Goal: Task Accomplishment & Management: Complete application form

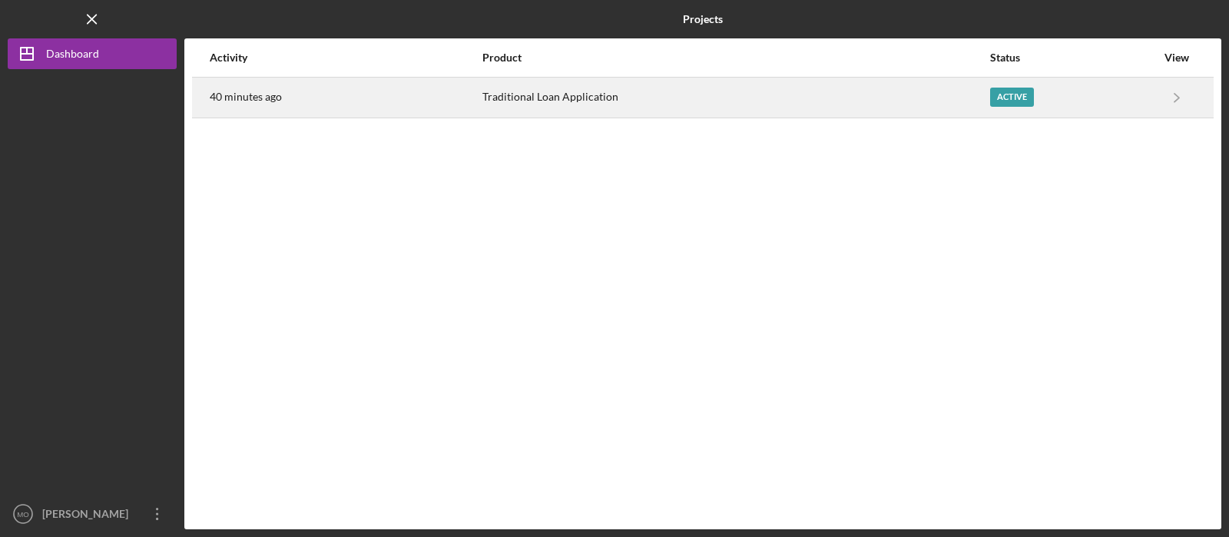
click at [1020, 106] on div "Active" at bounding box center [1012, 97] width 44 height 19
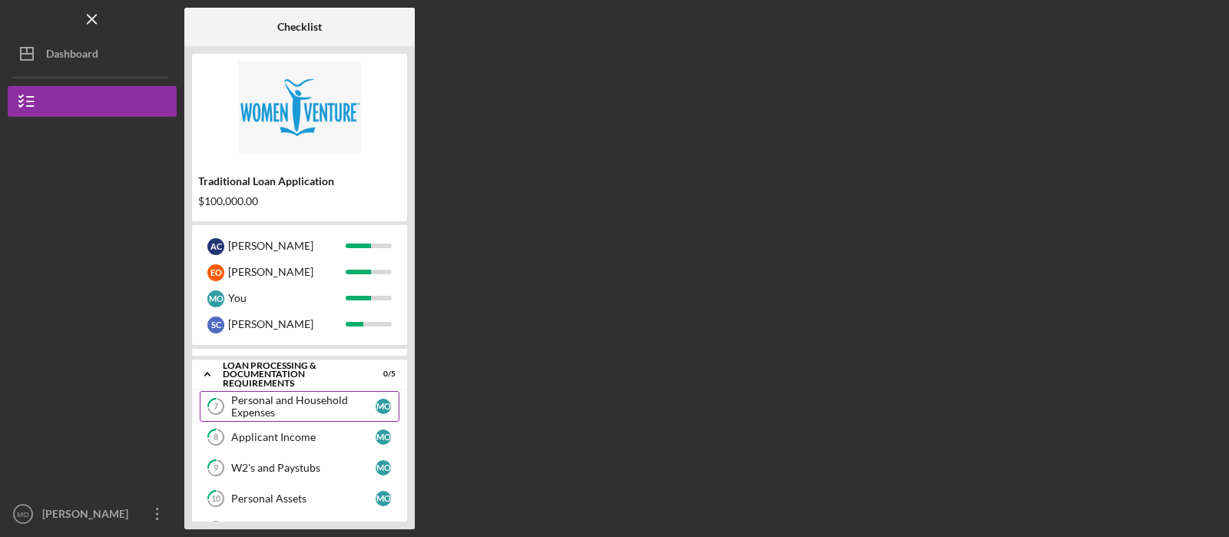
scroll to position [94, 0]
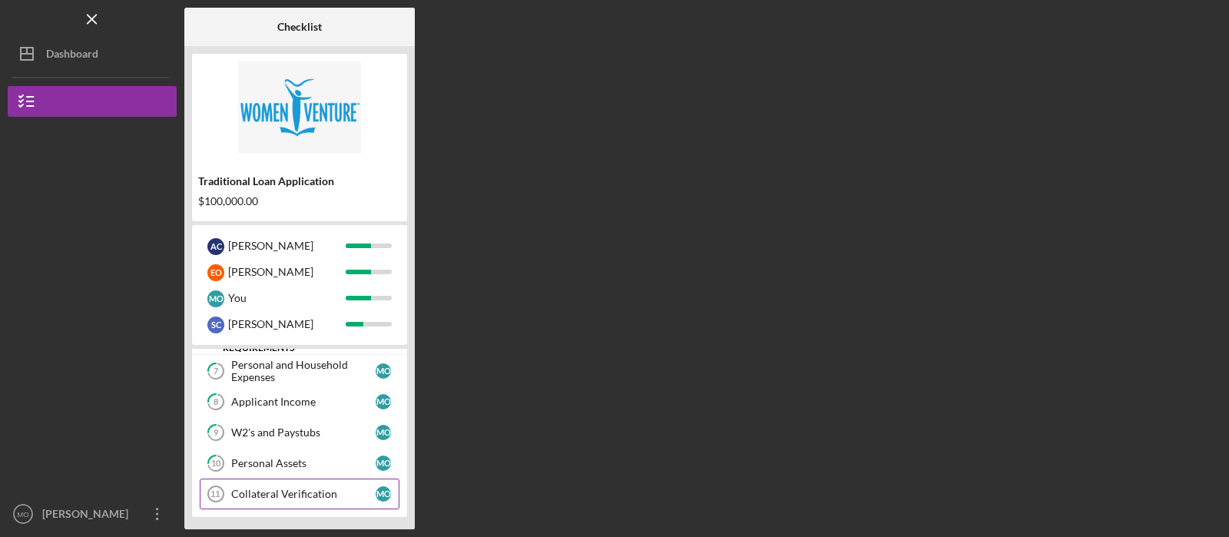
click at [299, 482] on link "Collateral Verification 11 Collateral Verification M O" at bounding box center [300, 494] width 200 height 31
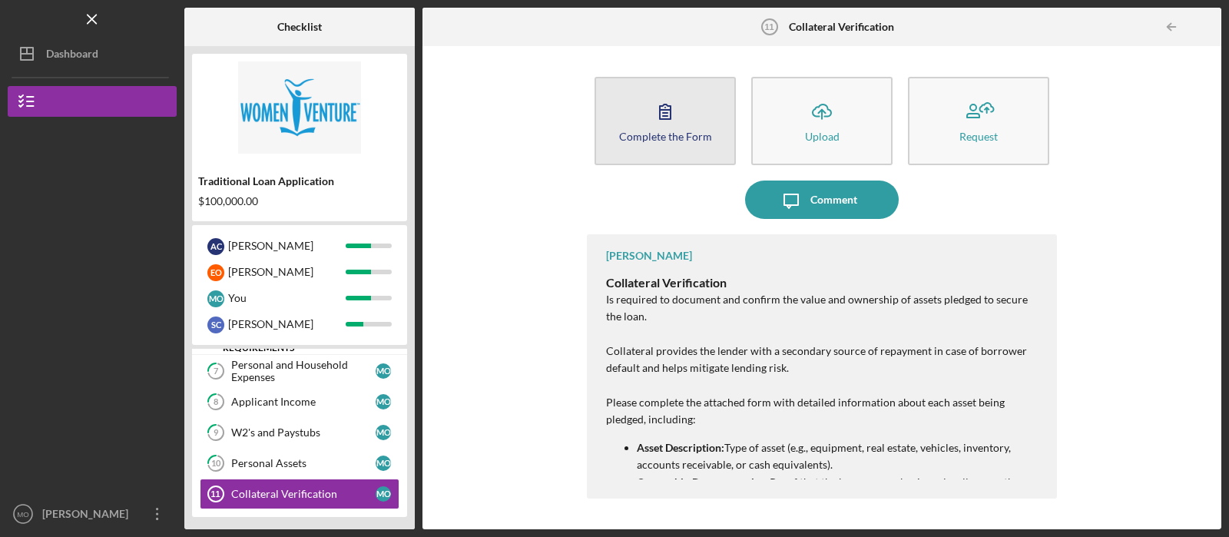
click at [662, 131] on div "Complete the Form" at bounding box center [665, 137] width 93 height 12
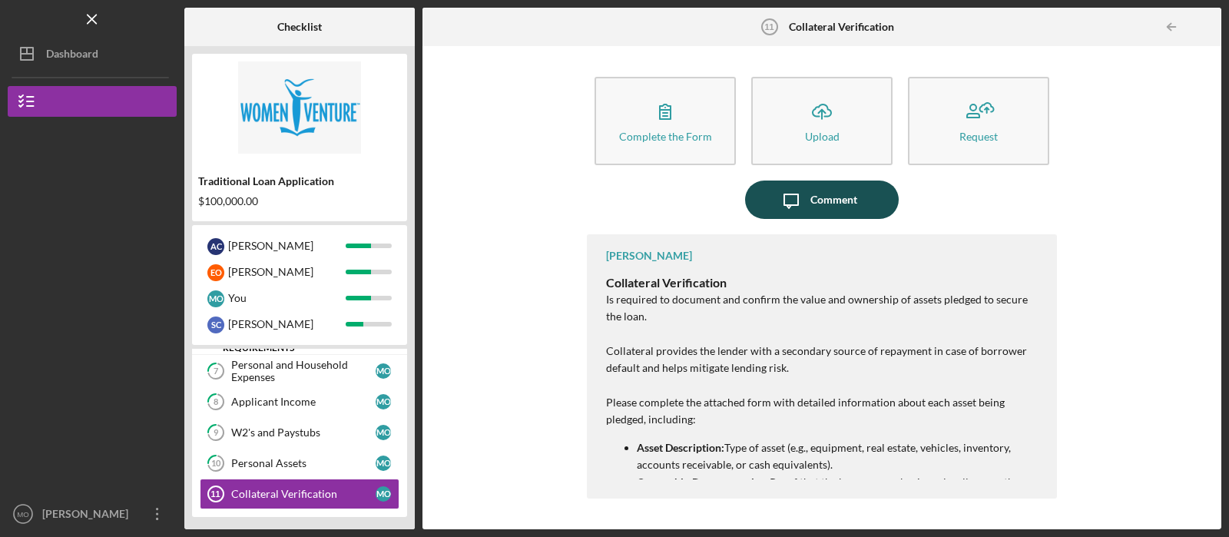
click at [859, 195] on button "Icon/Message Comment" at bounding box center [822, 200] width 154 height 38
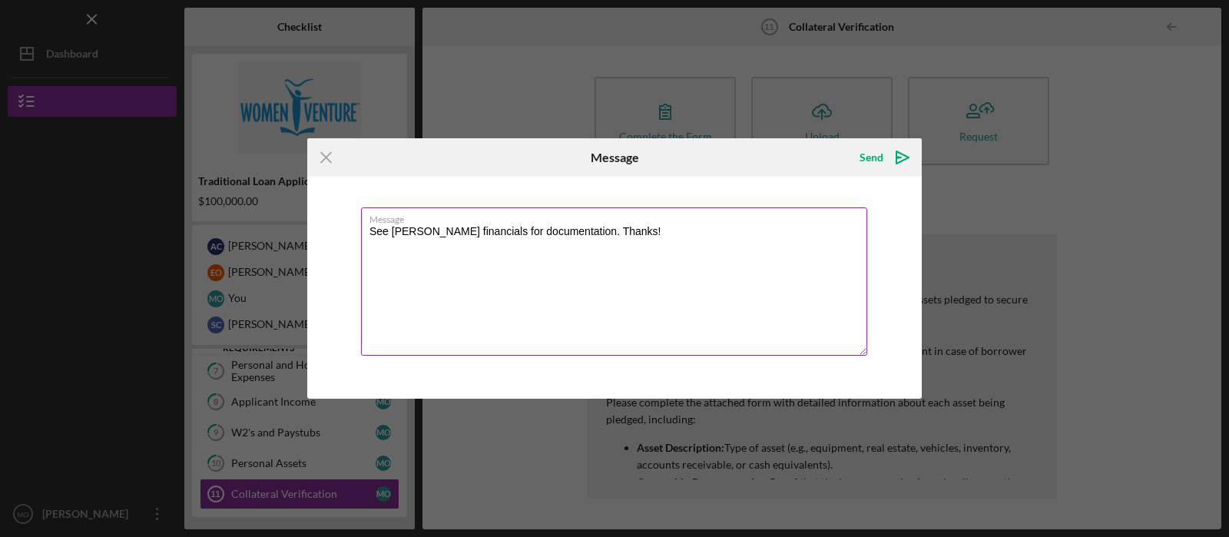
click at [463, 231] on textarea "See [PERSON_NAME] financials for documentation. Thanks!" at bounding box center [614, 281] width 506 height 148
type textarea "See [PERSON_NAME] submitted financials for documentation. Thanks!"
click at [871, 158] on div "Send" at bounding box center [872, 157] width 24 height 31
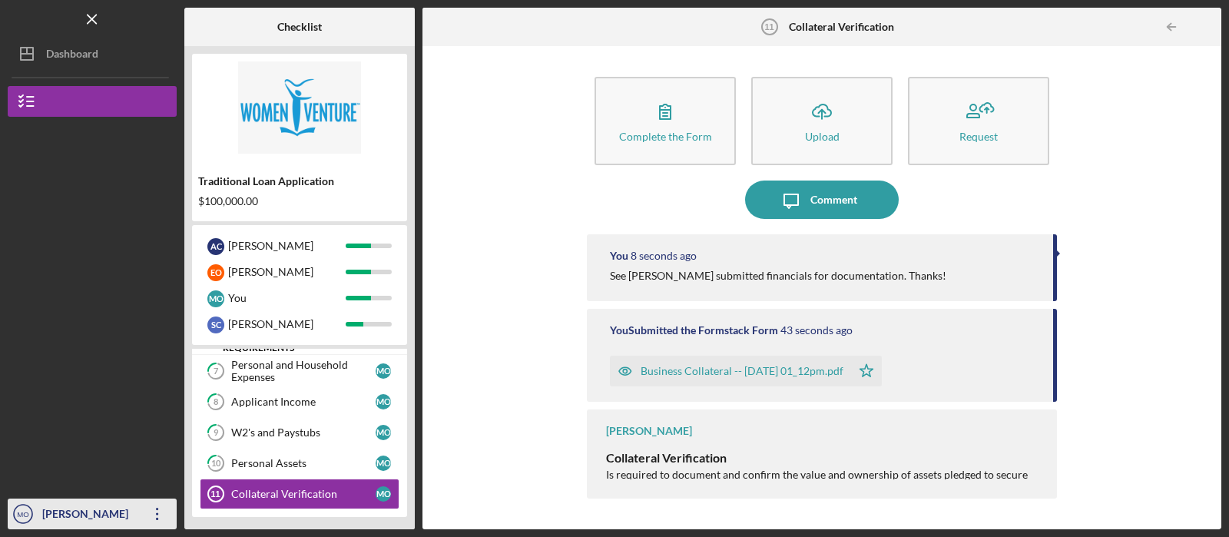
click at [152, 509] on icon "Icon/Overflow" at bounding box center [157, 514] width 38 height 38
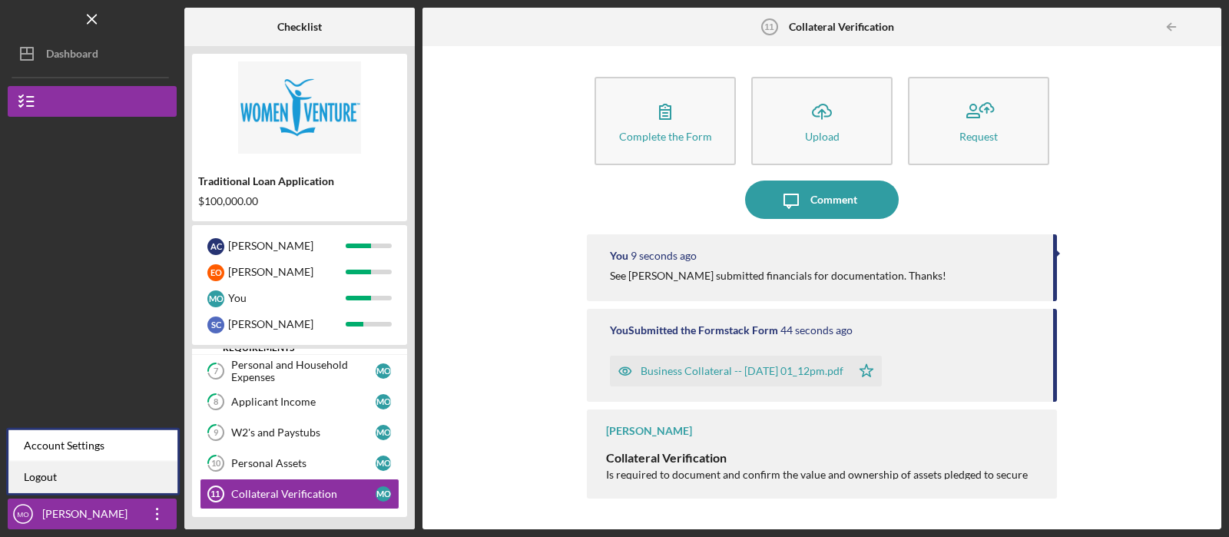
click at [104, 479] on link "Logout" at bounding box center [92, 478] width 169 height 32
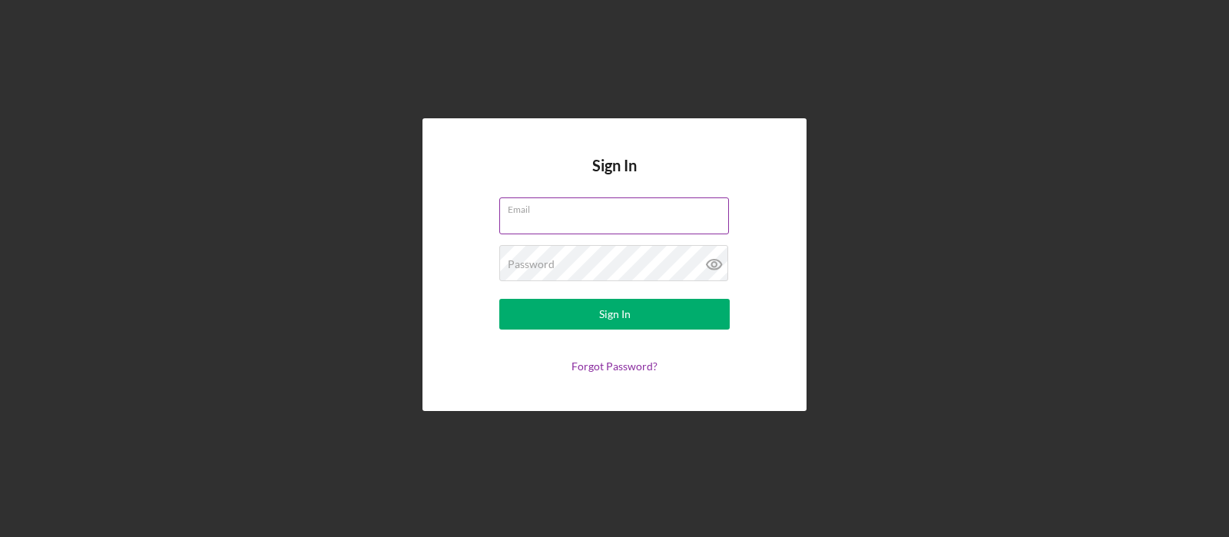
click at [546, 223] on input "Email" at bounding box center [614, 215] width 230 height 37
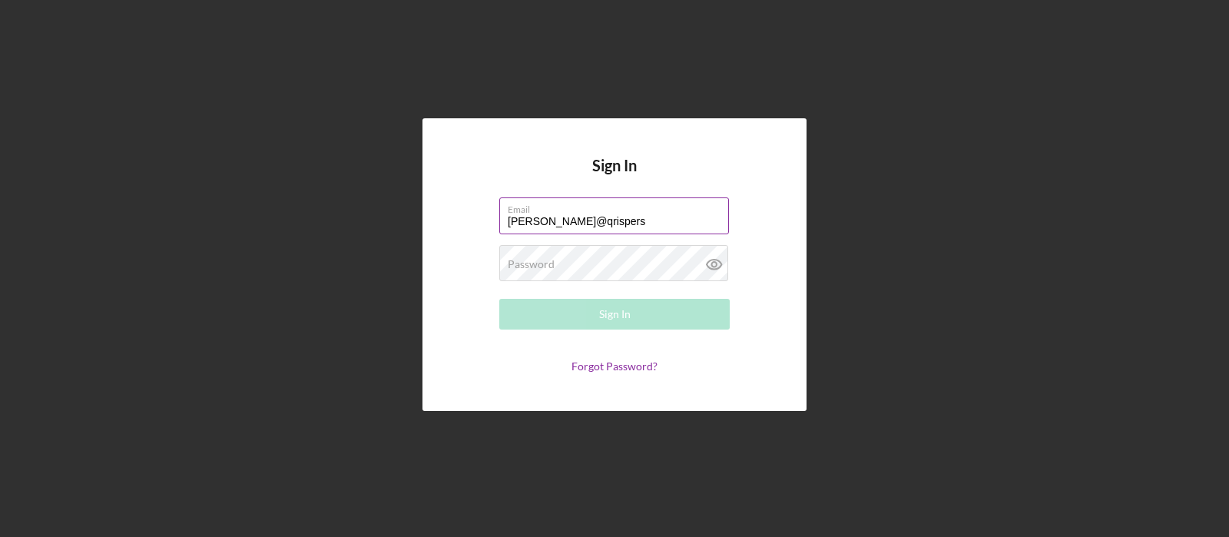
type input "[PERSON_NAME][EMAIL_ADDRESS][DOMAIN_NAME]"
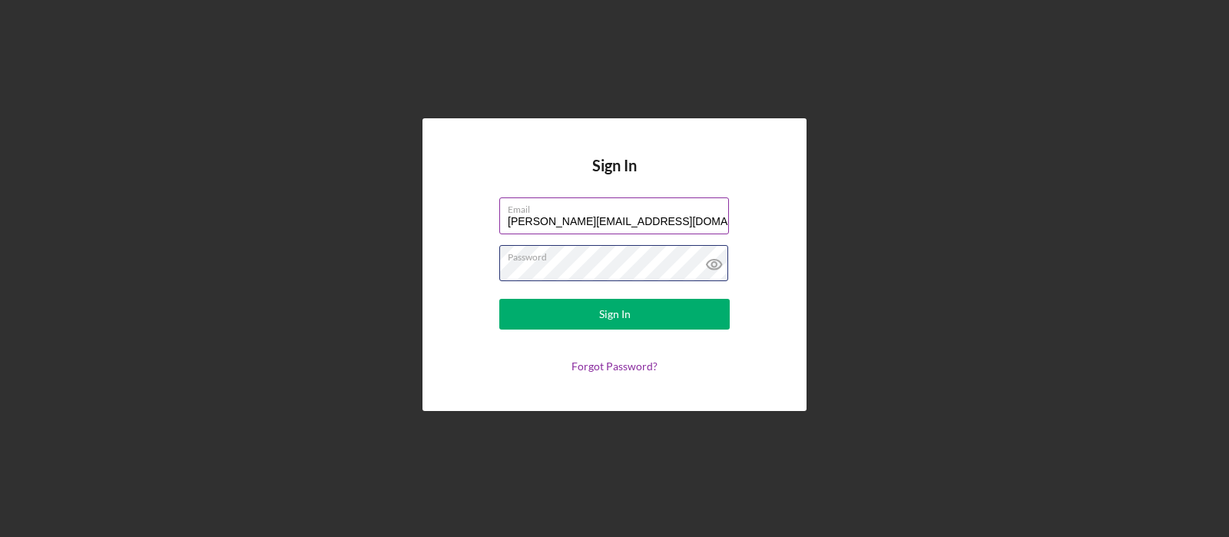
click at [499, 299] on button "Sign In" at bounding box center [614, 314] width 231 height 31
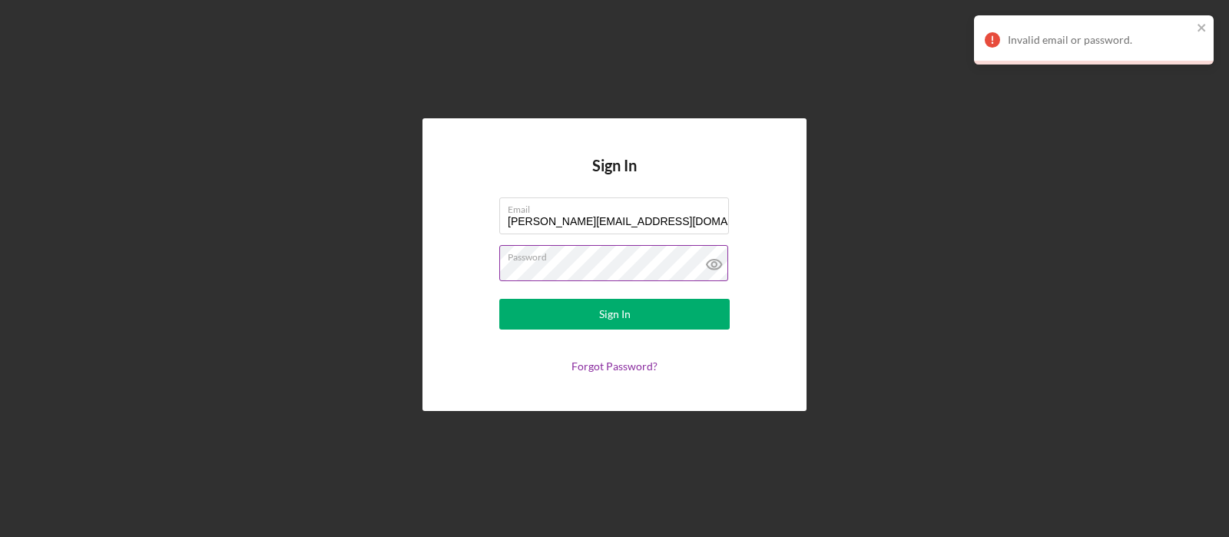
click at [607, 248] on label "Password" at bounding box center [618, 254] width 221 height 17
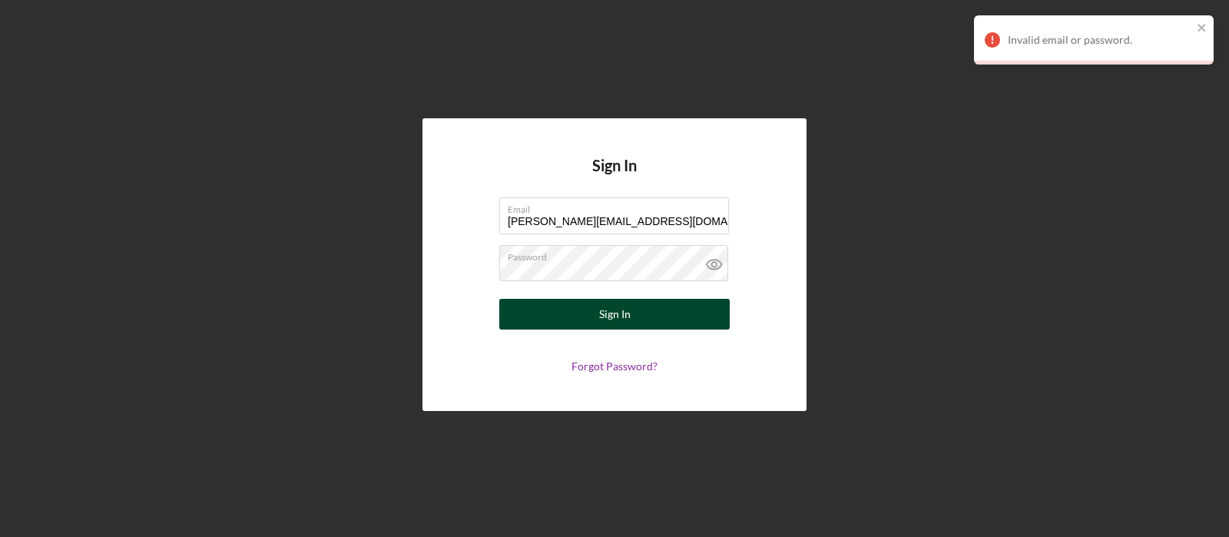
click at [600, 322] on div "Sign In" at bounding box center [615, 314] width 32 height 31
